Goal: Navigation & Orientation: Find specific page/section

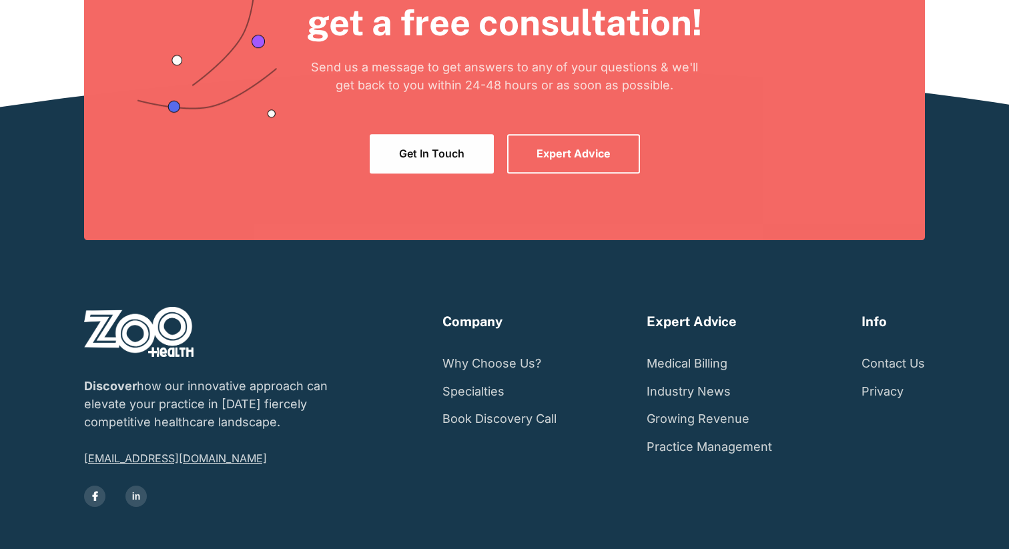
scroll to position [2515, 0]
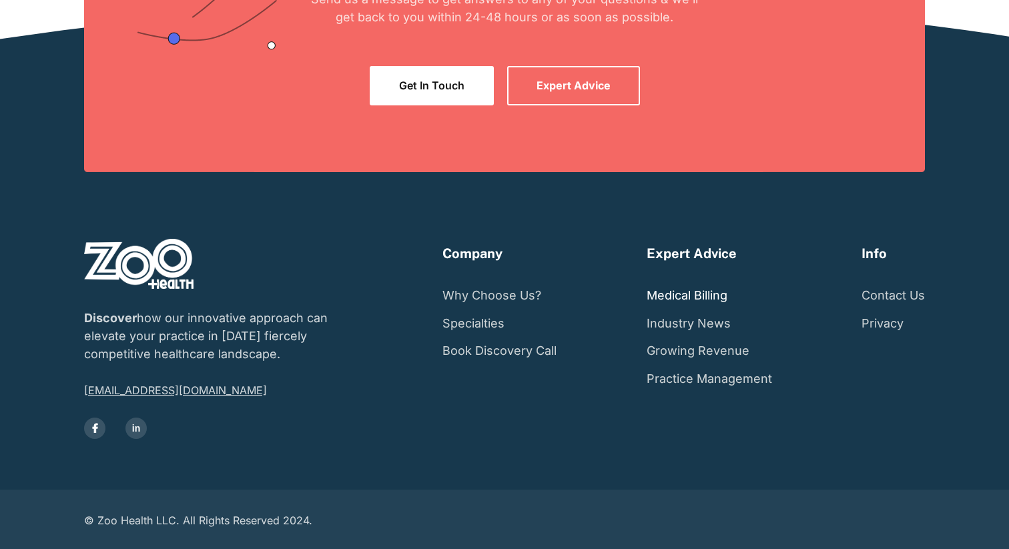
click at [705, 295] on link "Medical Billing" at bounding box center [686, 296] width 81 height 28
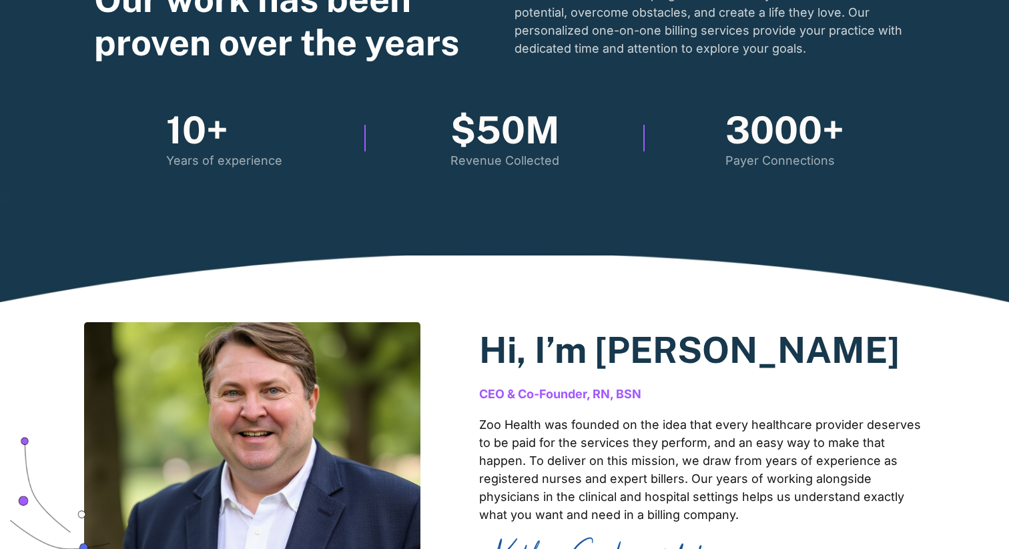
scroll to position [0, 0]
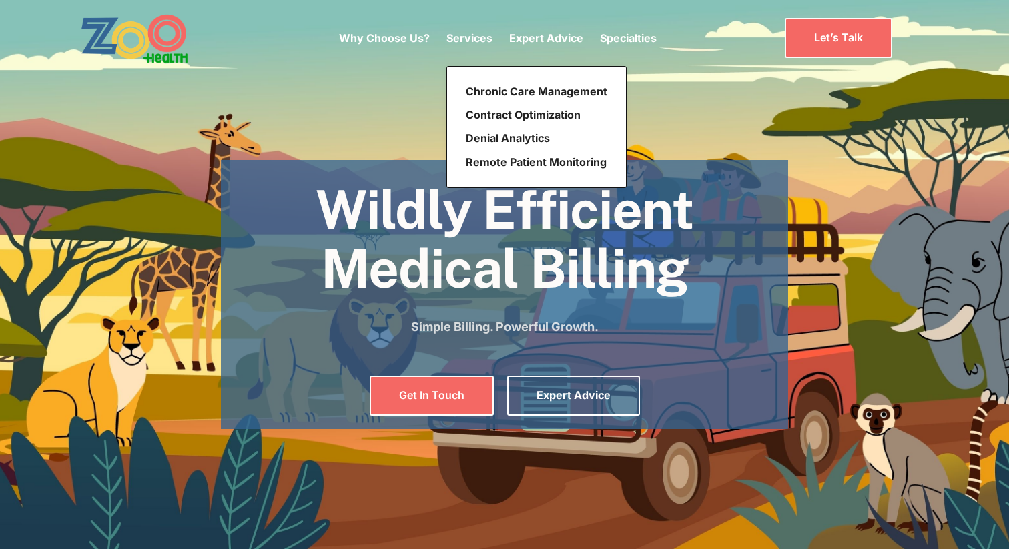
click at [467, 40] on p "Services" at bounding box center [469, 38] width 46 height 16
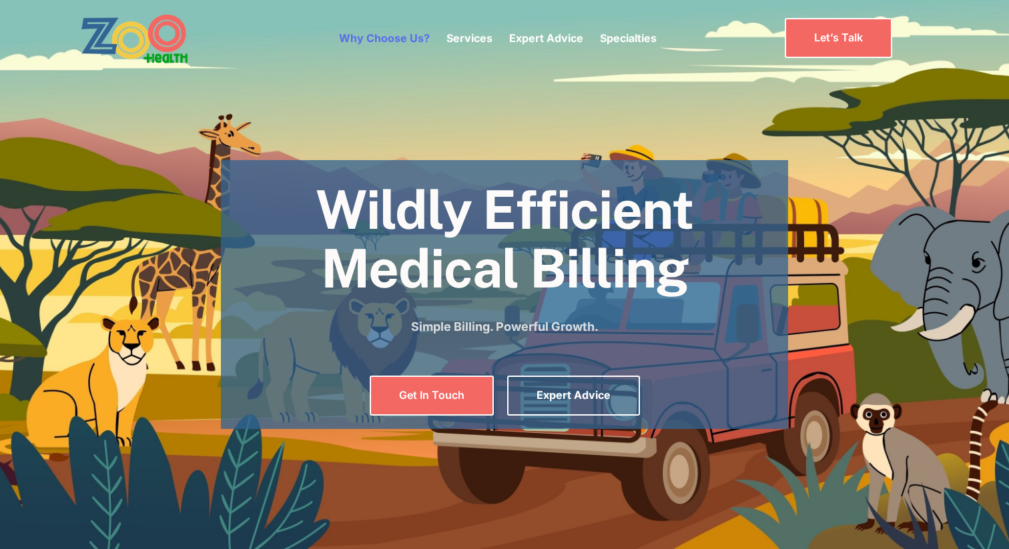
click at [381, 40] on link "Why Choose Us?" at bounding box center [384, 37] width 91 height 13
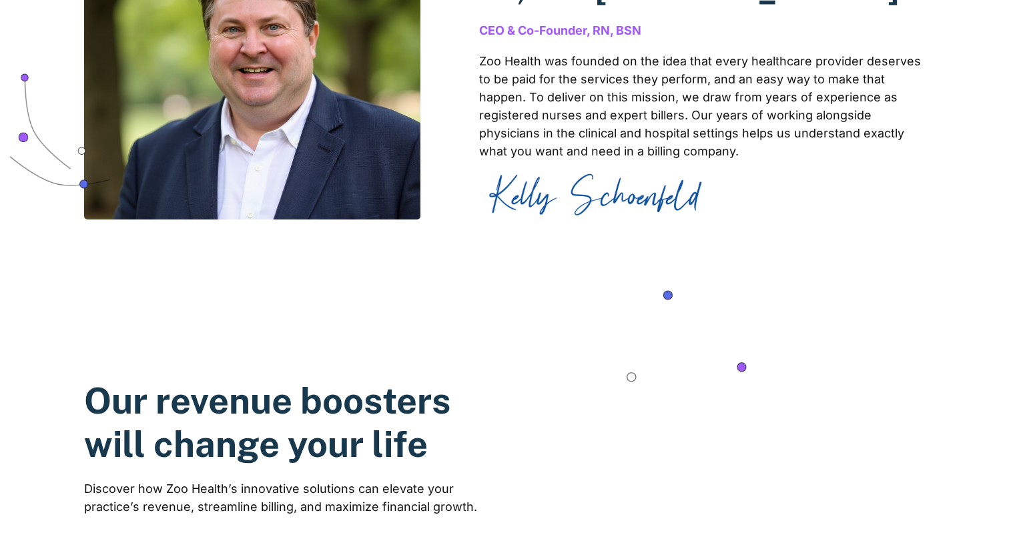
scroll to position [1306, 0]
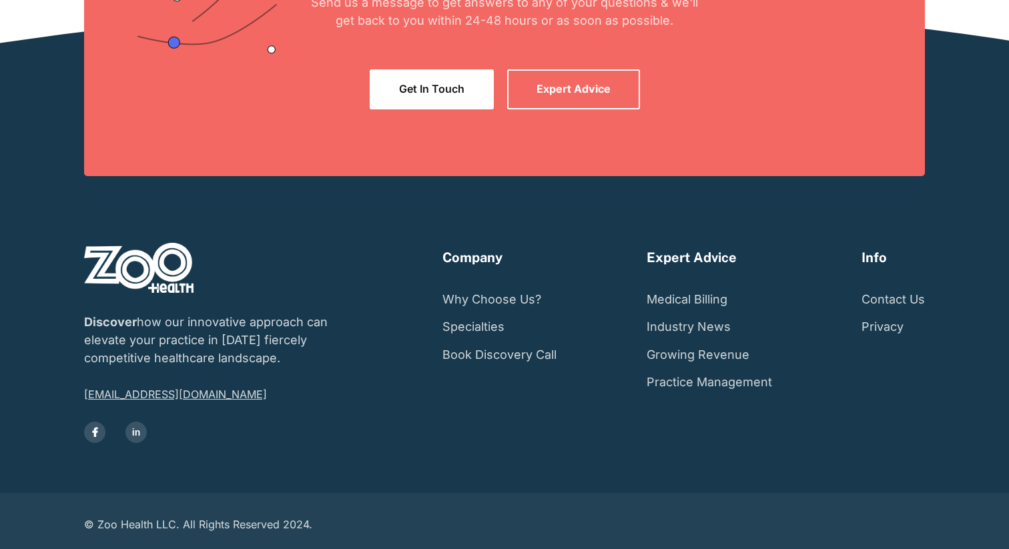
scroll to position [3419, 0]
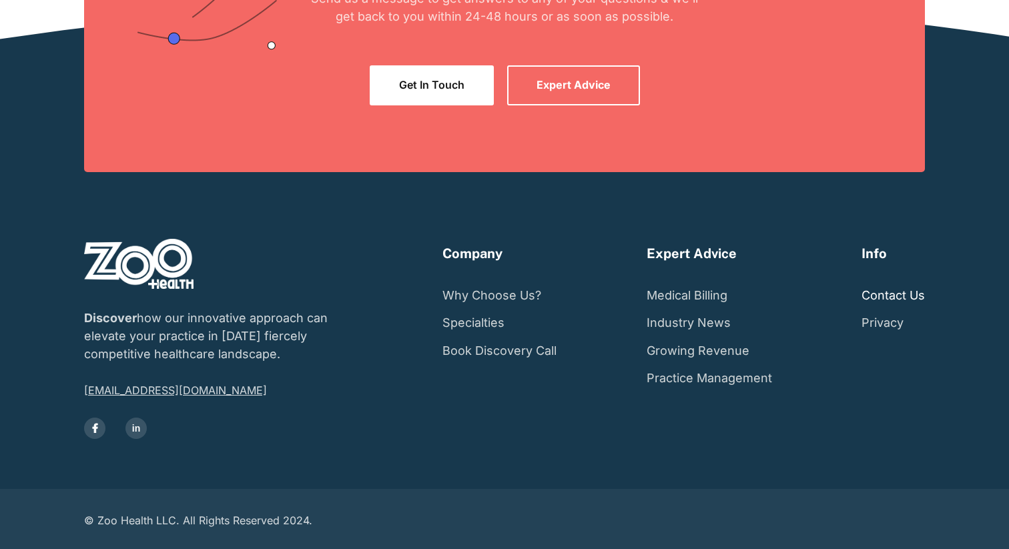
click at [904, 295] on link "Contact Us" at bounding box center [892, 296] width 63 height 28
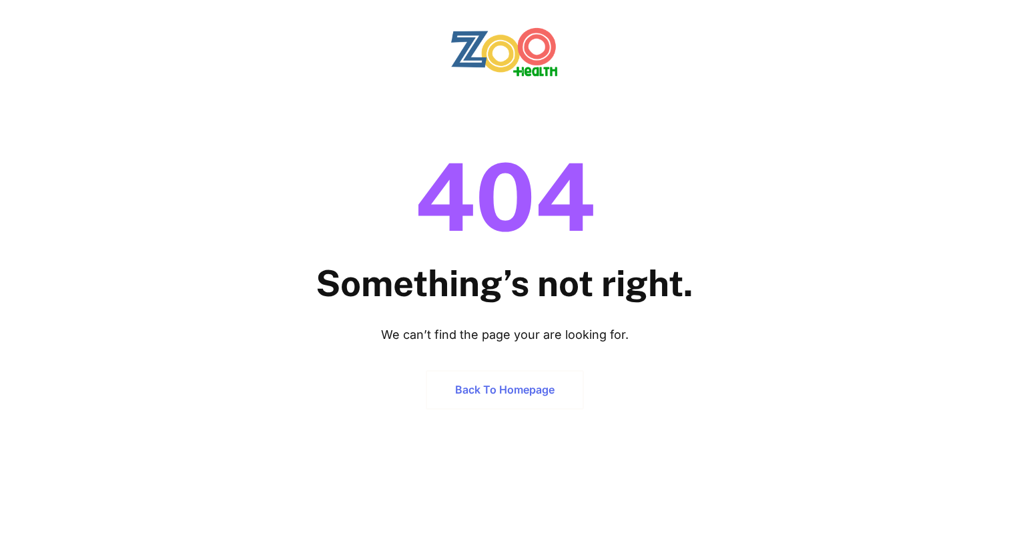
click at [511, 379] on link "Back to homepage" at bounding box center [505, 389] width 158 height 39
